Goal: Find specific page/section: Find specific page/section

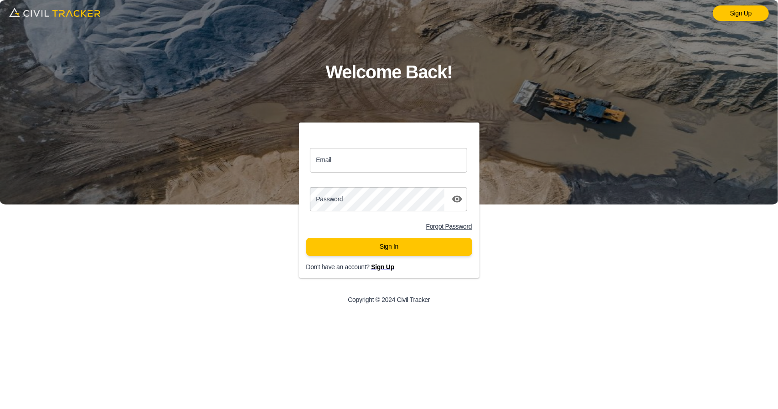
drag, startPoint x: 0, startPoint y: 0, endPoint x: 375, endPoint y: 165, distance: 409.4
click at [373, 160] on input "Email" at bounding box center [389, 160] width 158 height 24
type input "support@civiltracker.xyz"
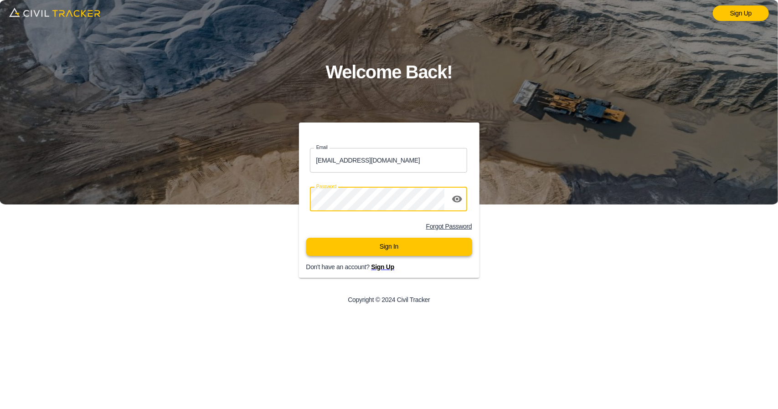
click at [379, 248] on button "Sign In" at bounding box center [389, 247] width 166 height 18
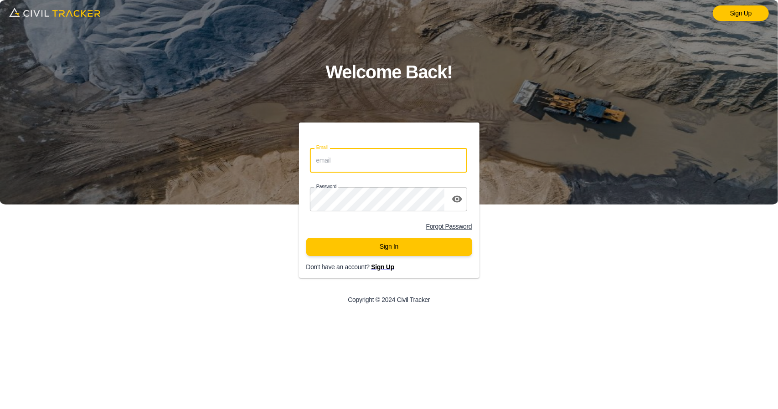
click at [368, 159] on input "Email" at bounding box center [389, 160] width 158 height 24
type input "[EMAIL_ADDRESS][DOMAIN_NAME]"
click at [378, 246] on button "Sign In" at bounding box center [389, 247] width 166 height 18
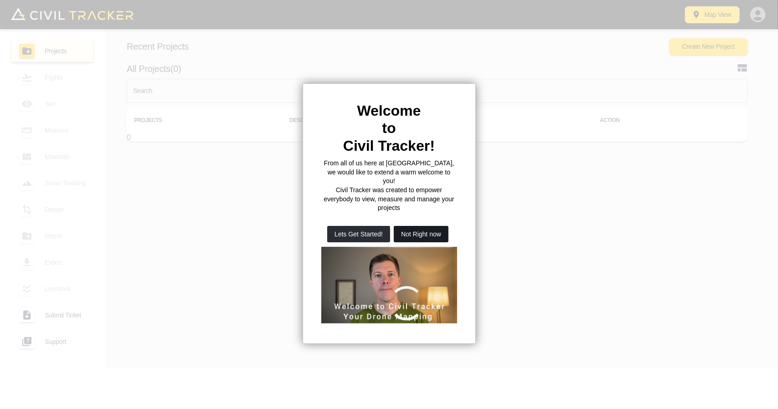
click at [427, 226] on button "Not Right now" at bounding box center [421, 234] width 55 height 16
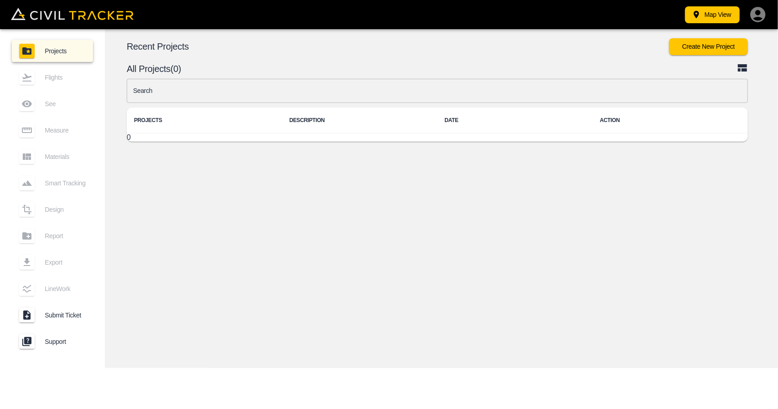
click at [338, 94] on input "text" at bounding box center [437, 91] width 621 height 24
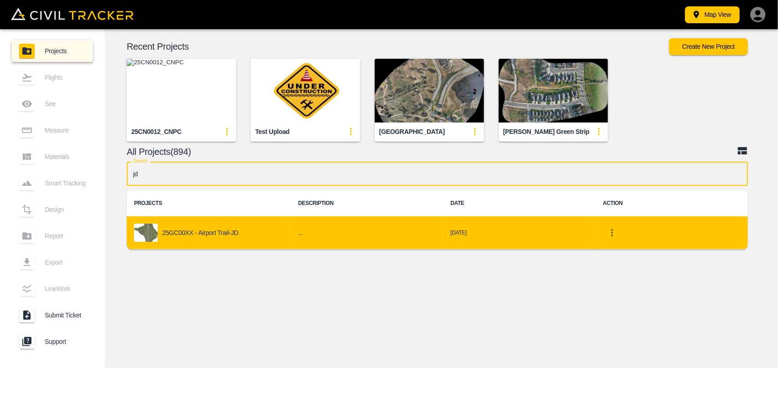
type input "jd"
click at [266, 222] on td "25GC00XX - Airport Trail-JD" at bounding box center [209, 233] width 164 height 33
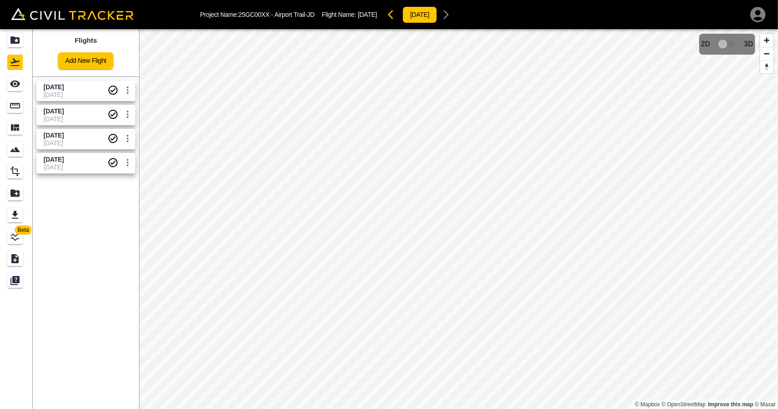
drag, startPoint x: 61, startPoint y: 141, endPoint x: 36, endPoint y: 123, distance: 30.9
click at [61, 140] on span "20-08-2025" at bounding box center [76, 143] width 64 height 7
click at [20, 84] on icon "See" at bounding box center [15, 84] width 10 height 7
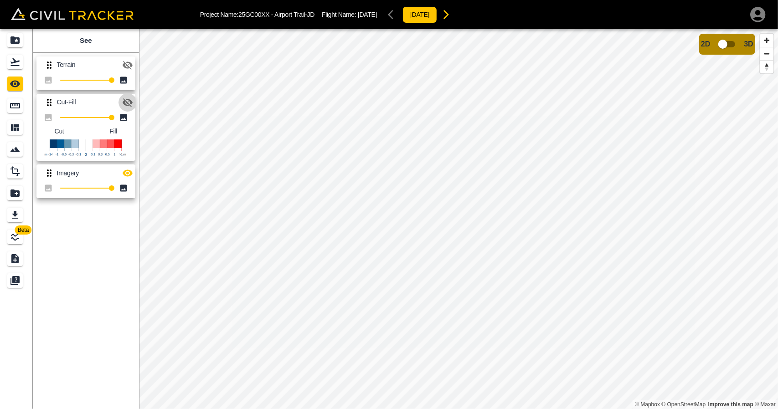
click at [129, 102] on icon "button" at bounding box center [128, 102] width 10 height 9
click at [128, 173] on icon "button" at bounding box center [128, 173] width 10 height 7
click at [129, 104] on icon "button" at bounding box center [128, 102] width 10 height 7
click at [129, 104] on icon "button" at bounding box center [127, 102] width 11 height 11
click at [129, 104] on icon "button" at bounding box center [128, 102] width 10 height 7
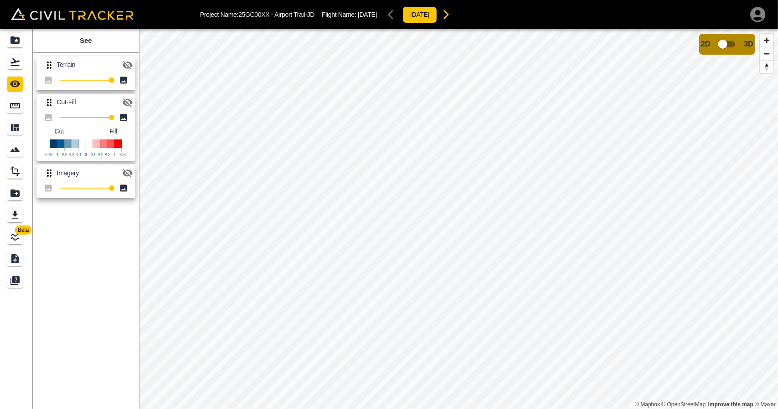
click at [129, 104] on icon "button" at bounding box center [127, 102] width 11 height 11
click at [129, 104] on icon "button" at bounding box center [128, 102] width 10 height 7
click at [13, 65] on icon "Flights" at bounding box center [15, 62] width 11 height 11
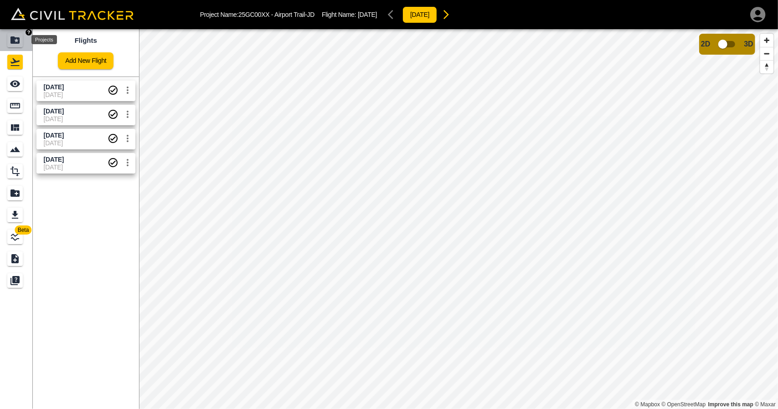
click at [15, 38] on icon "Projects" at bounding box center [14, 39] width 9 height 7
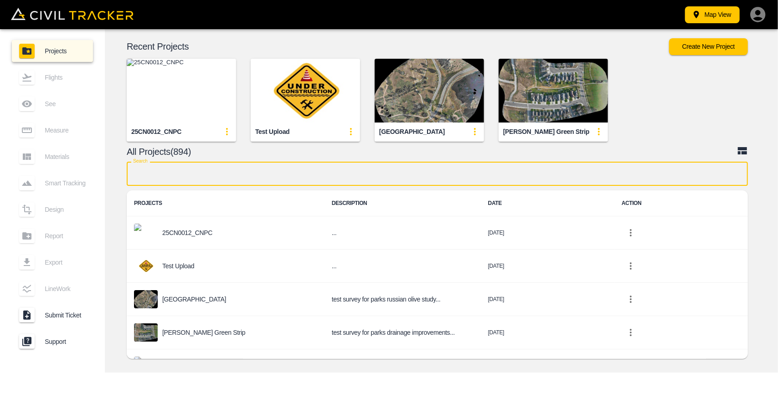
click at [238, 177] on input "text" at bounding box center [437, 174] width 621 height 24
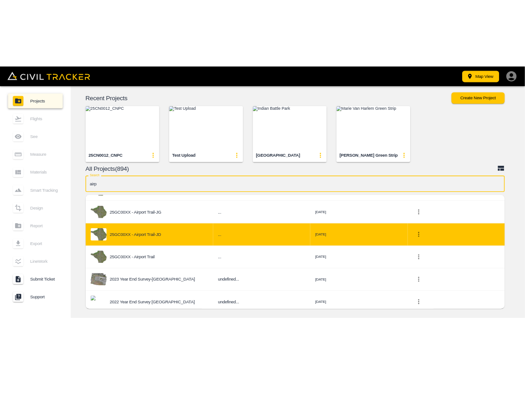
scroll to position [89, 0]
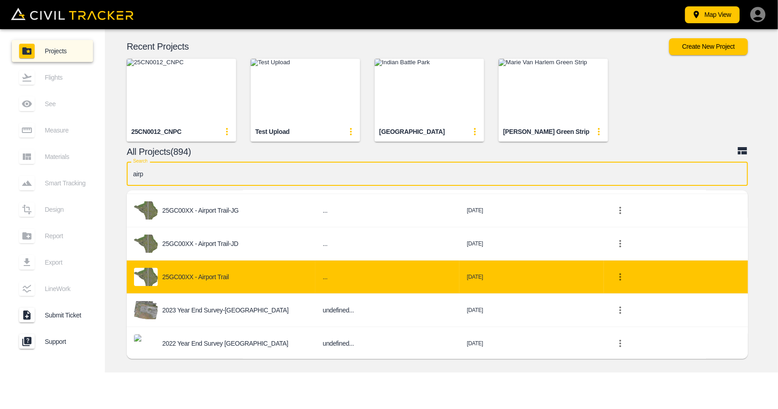
type input "airp"
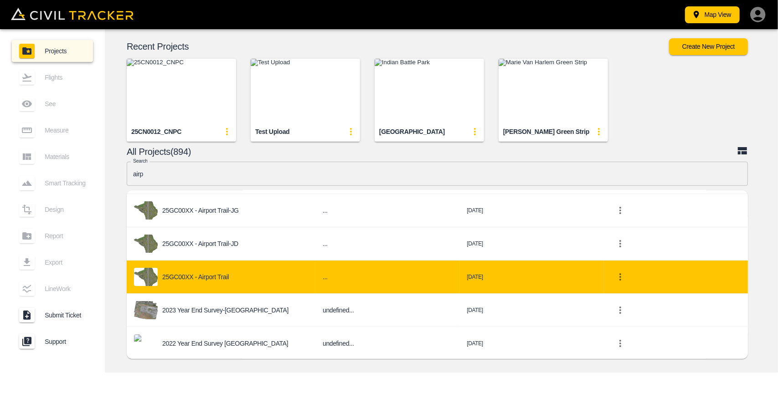
click at [200, 274] on p "25GC00XX - Airport Trail" at bounding box center [195, 277] width 67 height 7
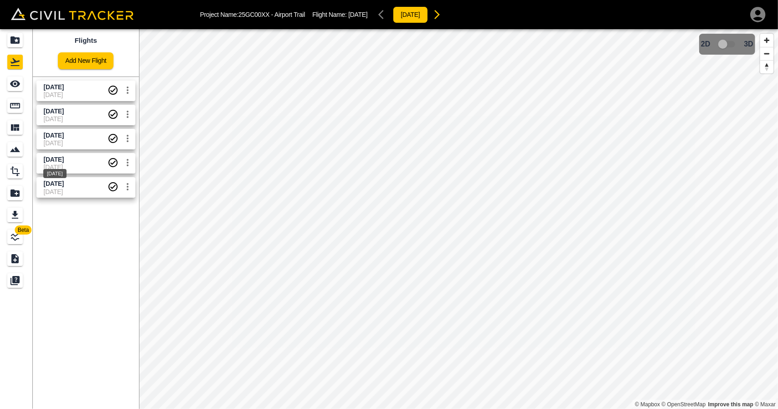
click at [67, 166] on div "Aug 15 2025" at bounding box center [54, 171] width 25 height 16
click at [20, 77] on div "See" at bounding box center [15, 84] width 16 height 15
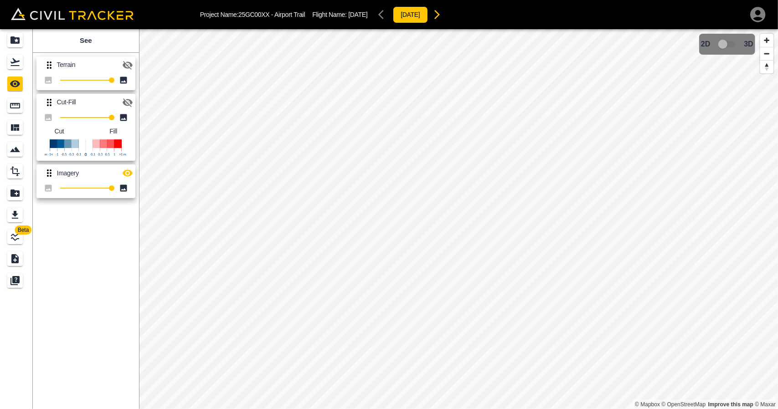
click at [121, 103] on button "button" at bounding box center [128, 102] width 18 height 18
click at [130, 180] on button "button" at bounding box center [128, 173] width 18 height 18
click at [10, 39] on icon "Projects" at bounding box center [15, 40] width 11 height 11
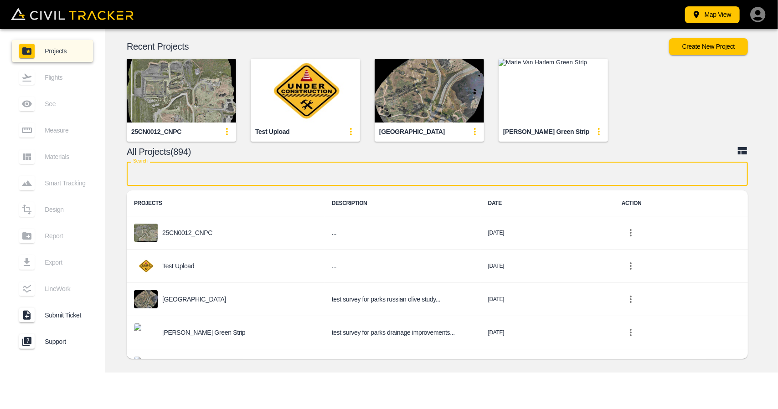
click at [252, 175] on input "text" at bounding box center [437, 174] width 621 height 24
